Goal: Information Seeking & Learning: Learn about a topic

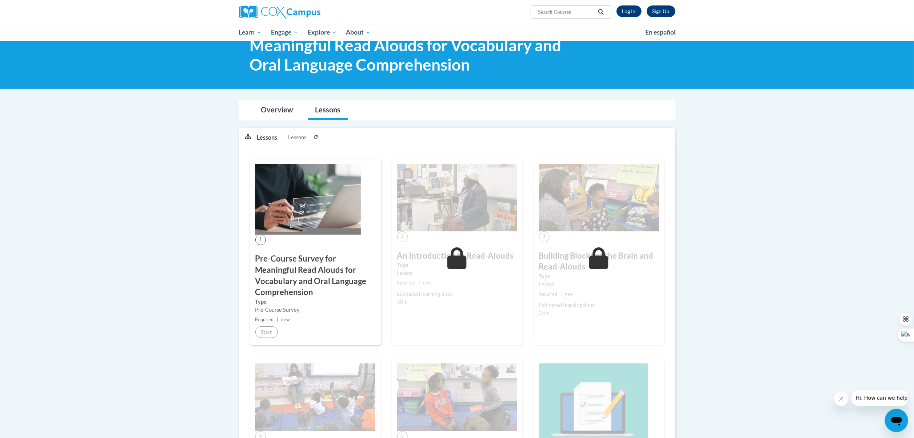
scroll to position [26, 0]
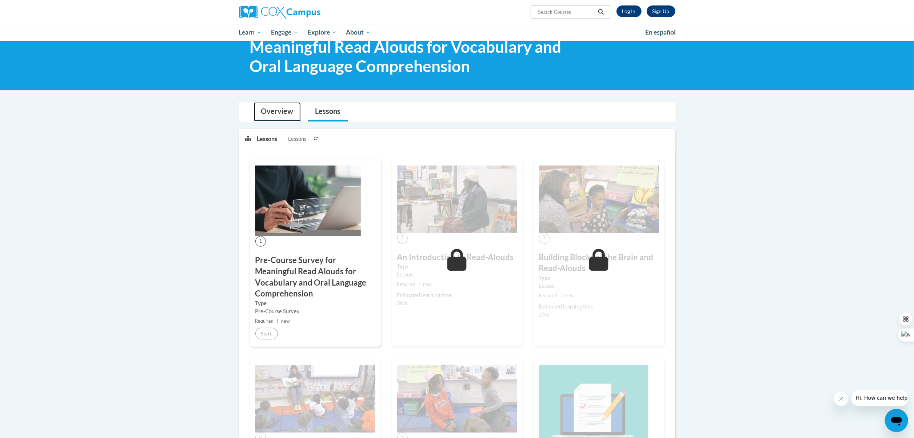
click at [276, 115] on link "Overview" at bounding box center [277, 111] width 47 height 19
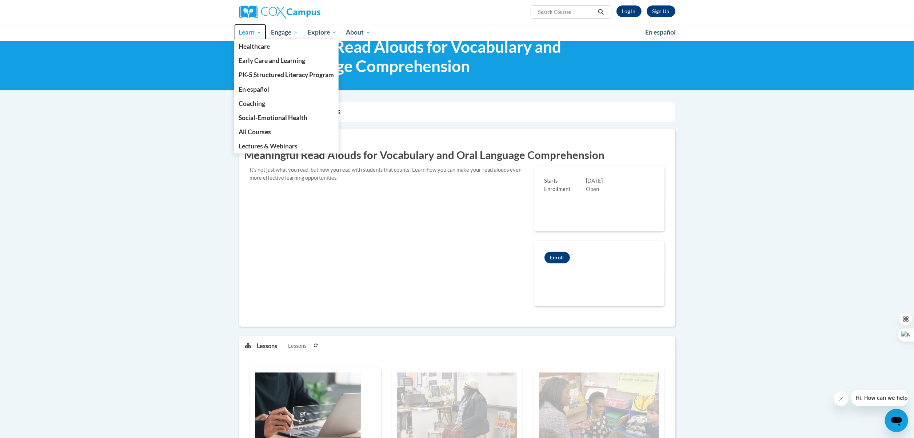
click at [254, 37] on link "Learn" at bounding box center [250, 32] width 32 height 17
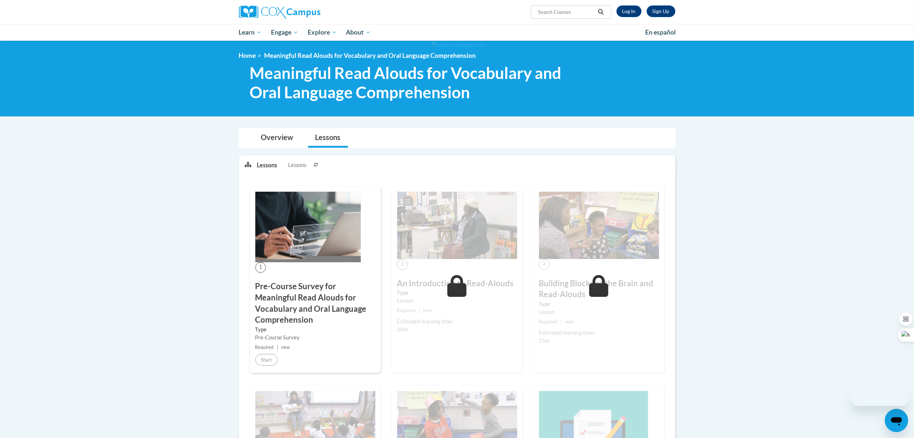
scroll to position [26, 0]
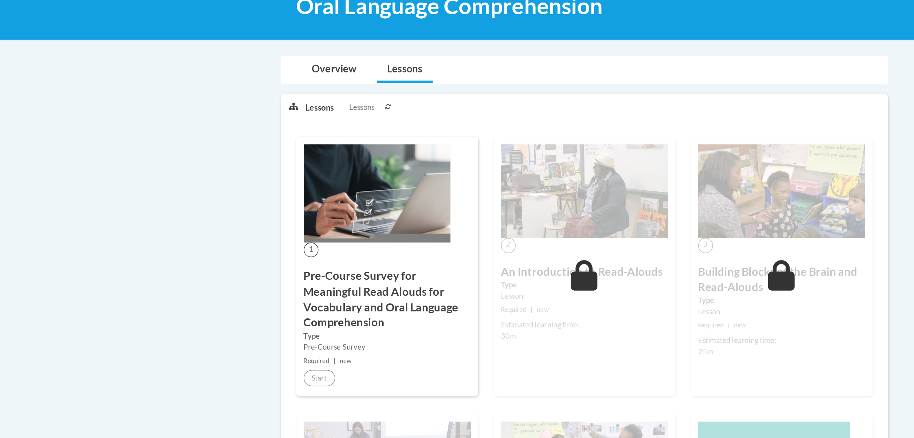
click at [271, 139] on p "Lessons" at bounding box center [267, 139] width 20 height 8
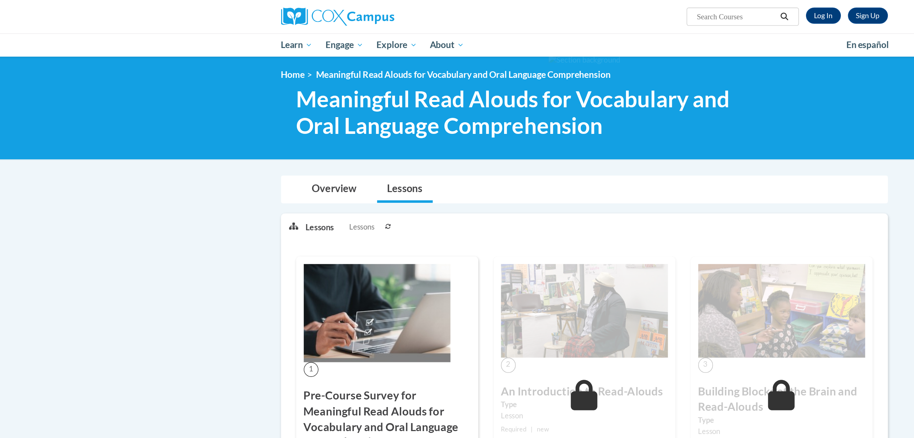
scroll to position [0, 0]
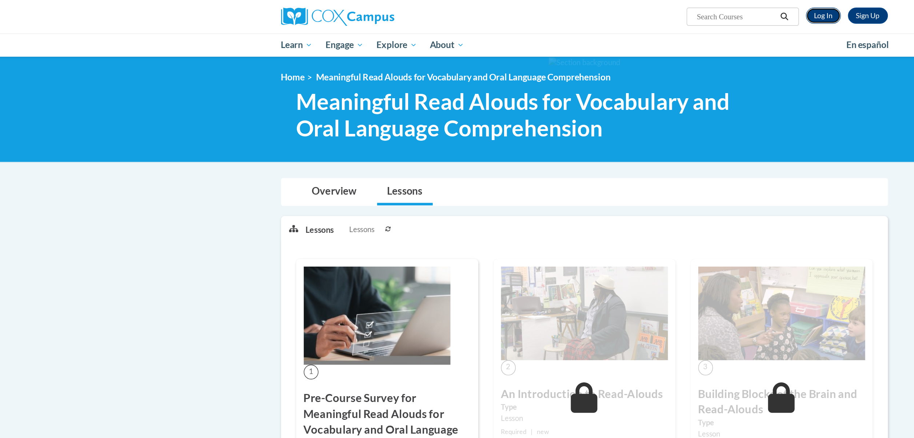
click at [628, 11] on link "Log In" at bounding box center [629, 11] width 25 height 12
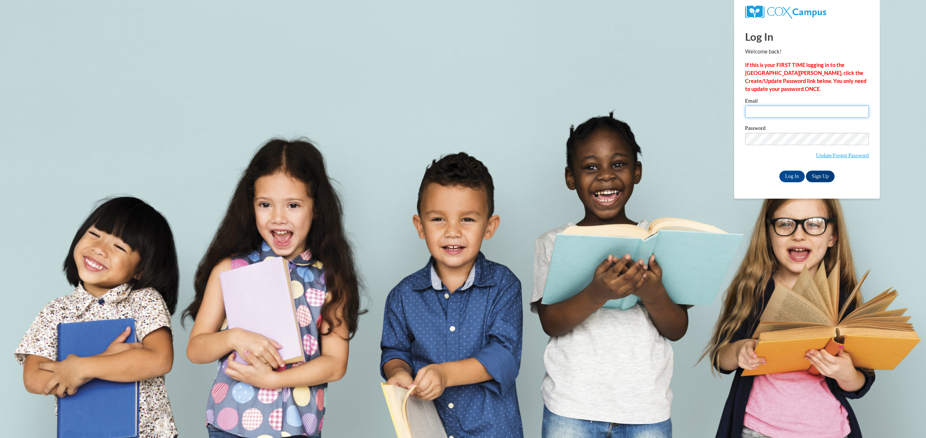
click at [785, 111] on input "Email" at bounding box center [807, 112] width 124 height 12
type input "[EMAIL_ADDRESS][DOMAIN_NAME]"
click at [789, 178] on input "Log In" at bounding box center [791, 177] width 25 height 12
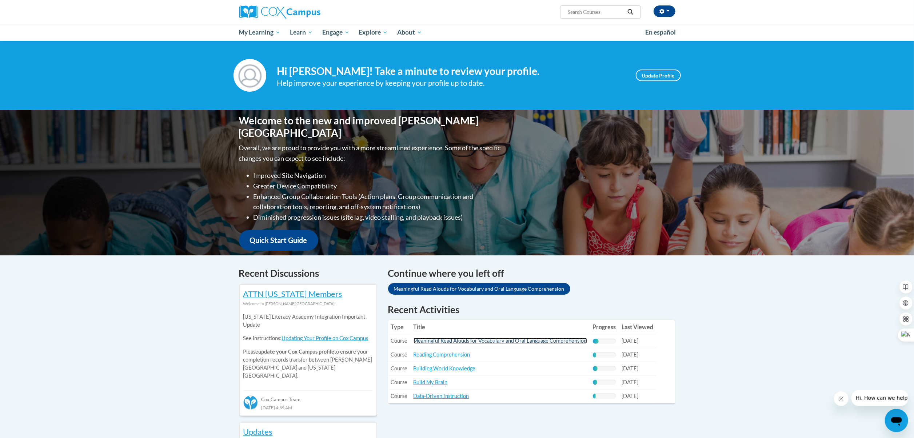
click at [462, 344] on link "Meaningful Read Alouds for Vocabulary and Oral Language Comprehension" at bounding box center [501, 341] width 174 height 6
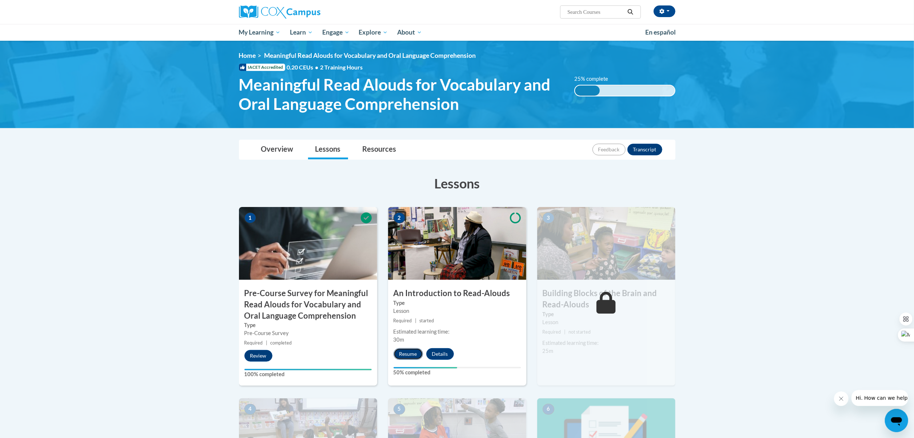
click at [410, 354] on button "Resume" at bounding box center [408, 354] width 29 height 12
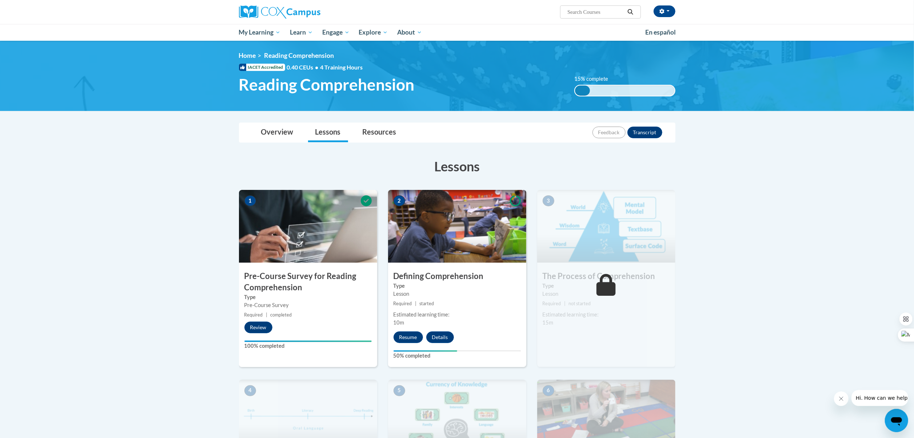
click at [430, 296] on div "Lesson" at bounding box center [457, 294] width 127 height 8
click at [414, 338] on button "Resume" at bounding box center [408, 337] width 29 height 12
